Goal: Book appointment/travel/reservation

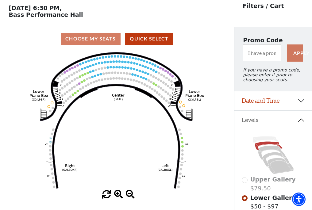
scroll to position [29, 0]
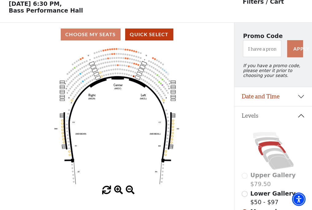
scroll to position [29, 0]
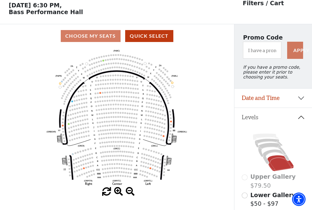
scroll to position [29, 0]
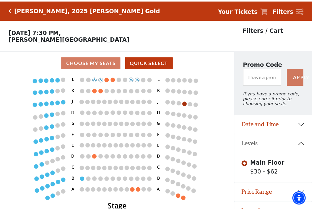
scroll to position [13, 0]
